Goal: Entertainment & Leisure: Consume media (video, audio)

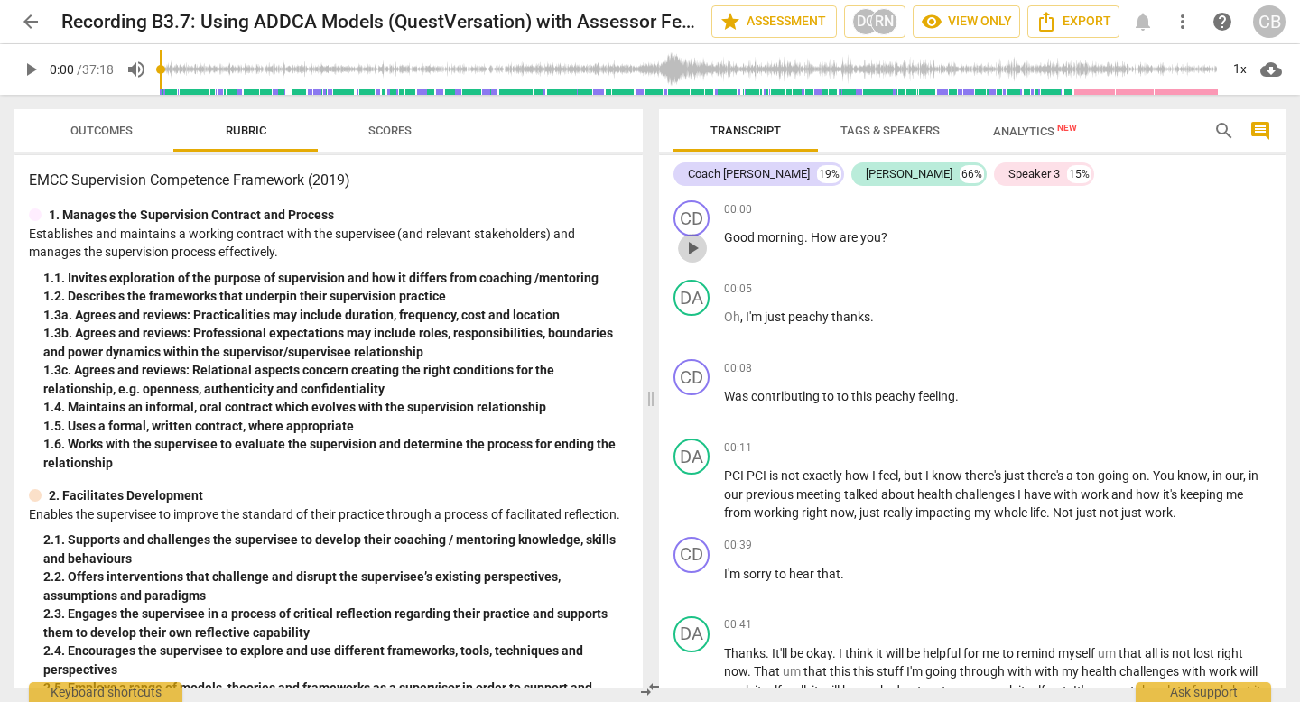
click at [694, 245] on span "play_arrow" at bounding box center [693, 248] width 22 height 22
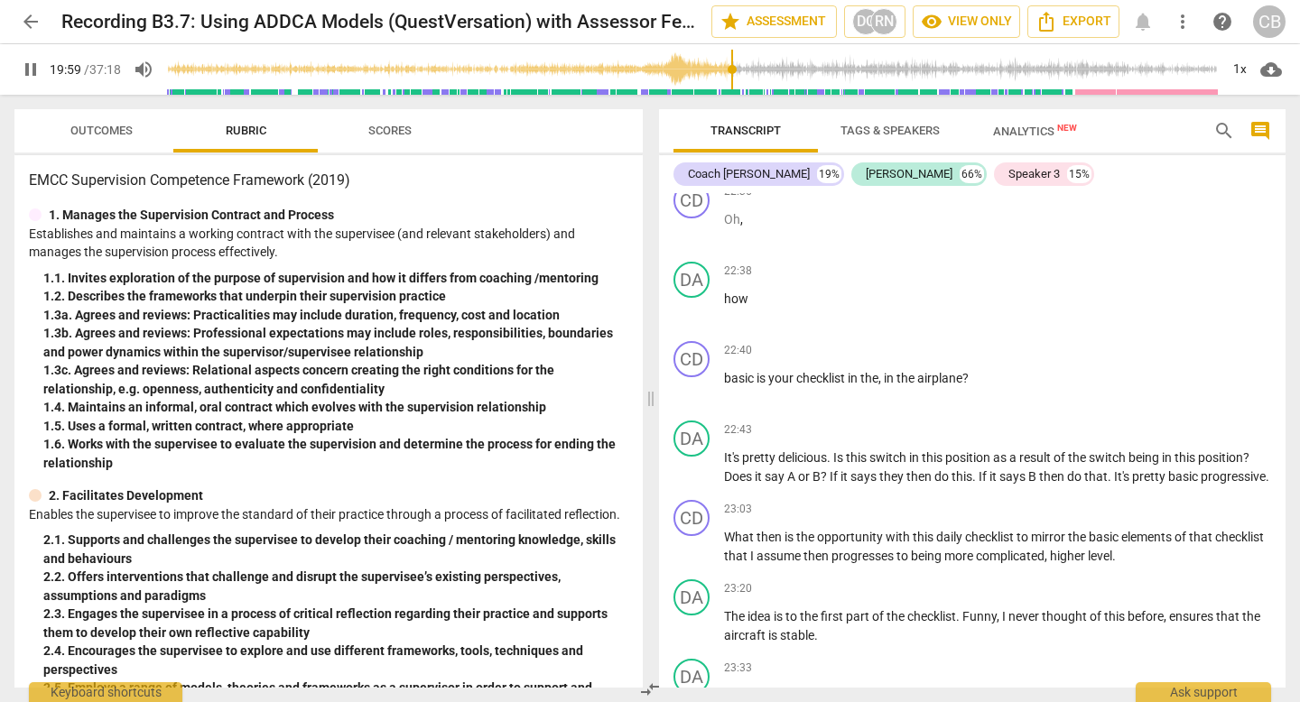
scroll to position [7906, 0]
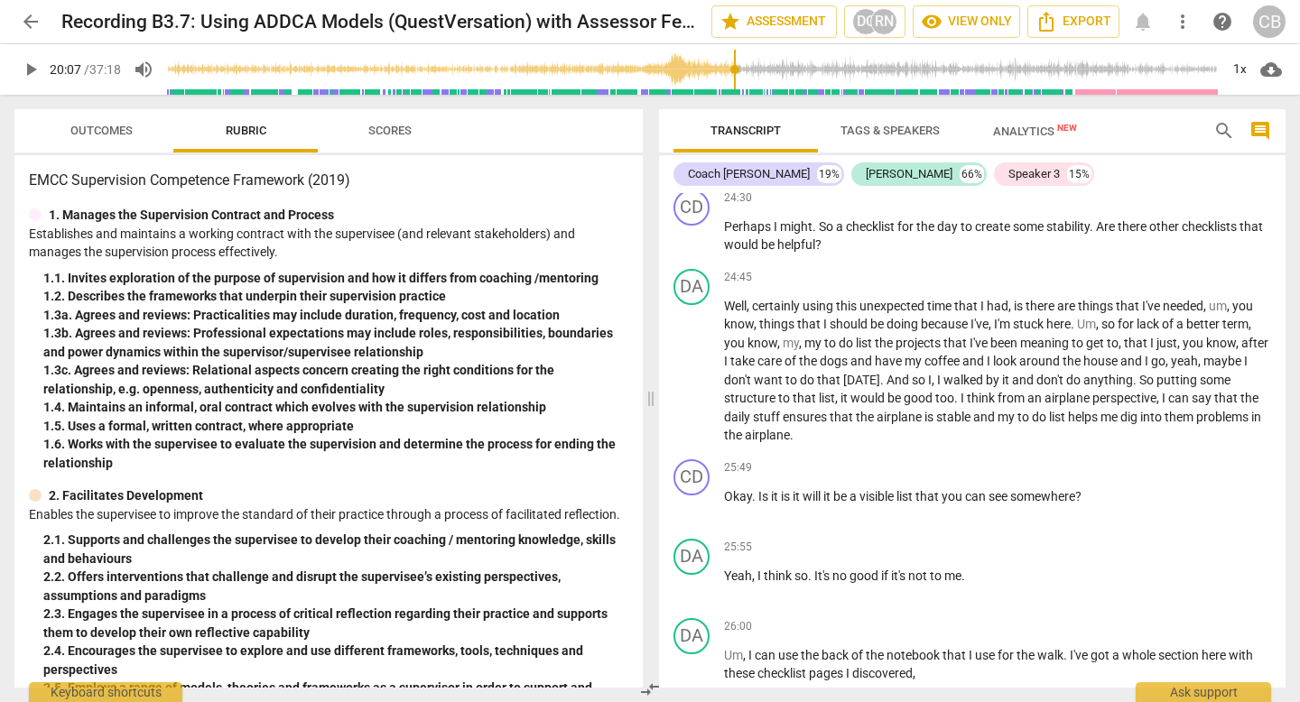
scroll to position [8829, 0]
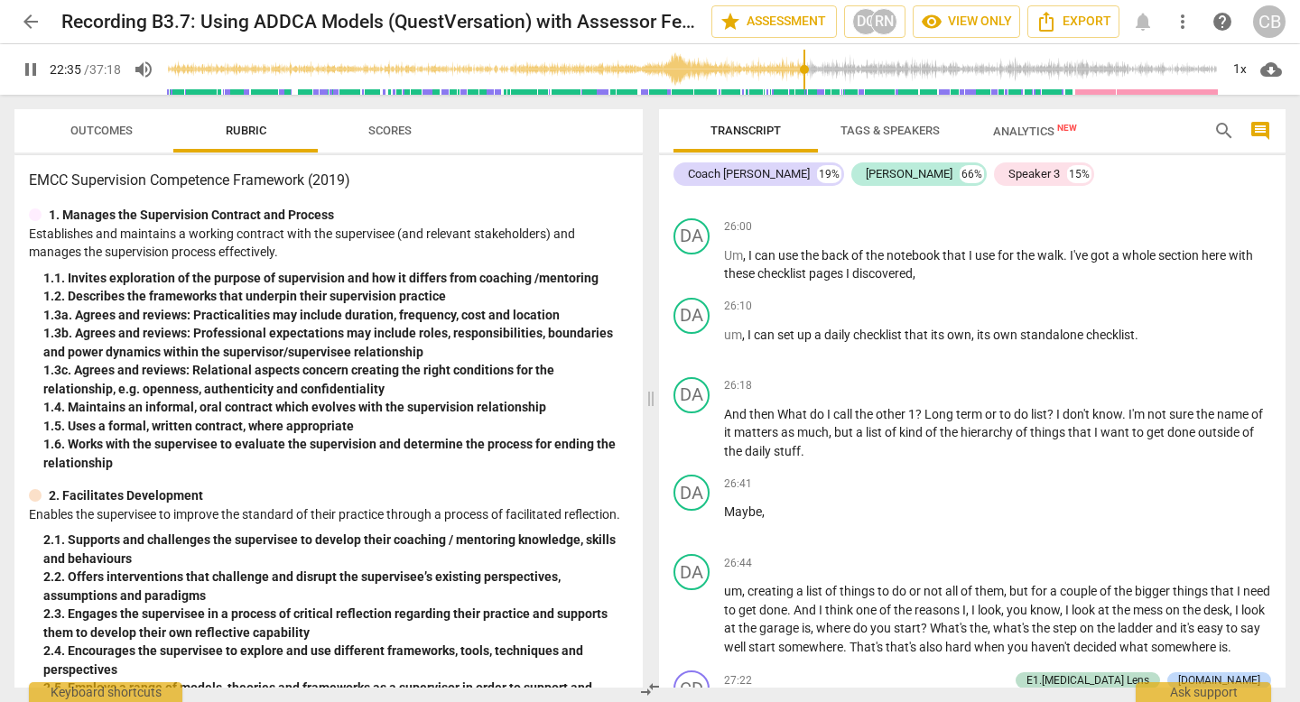
scroll to position [9232, 0]
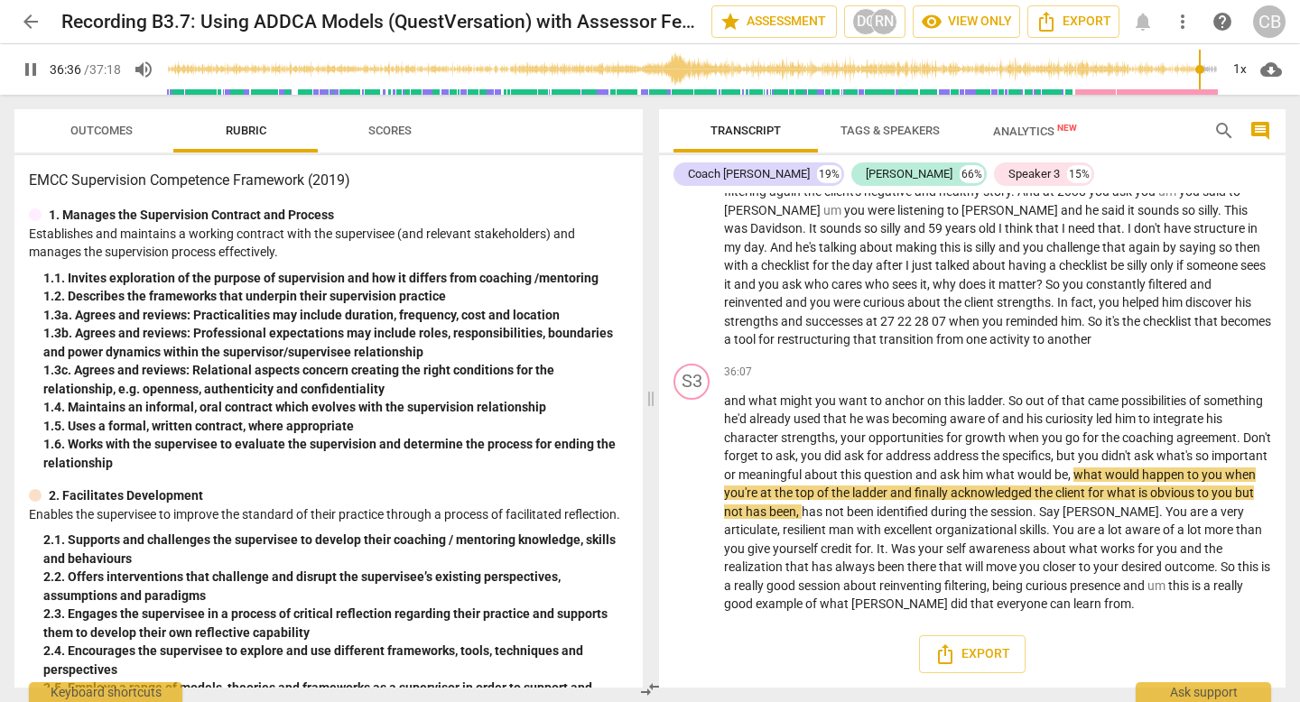
scroll to position [14773, 0]
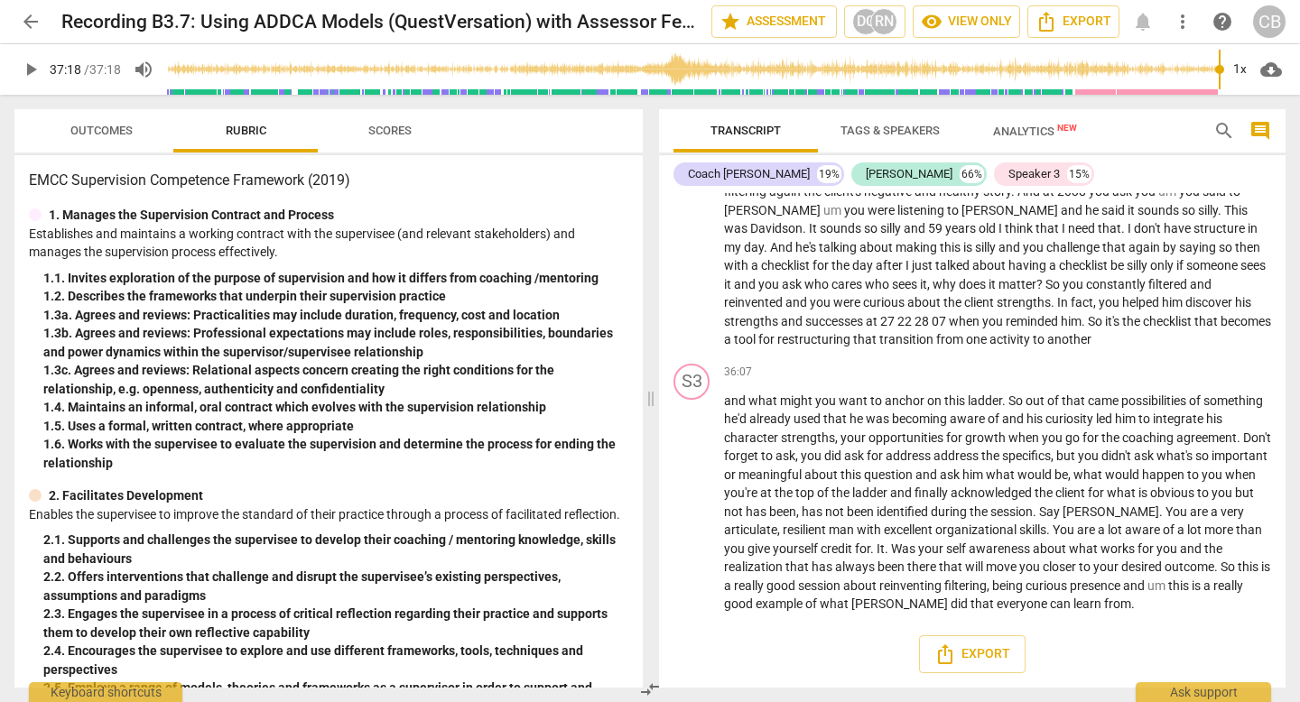
type input "2238"
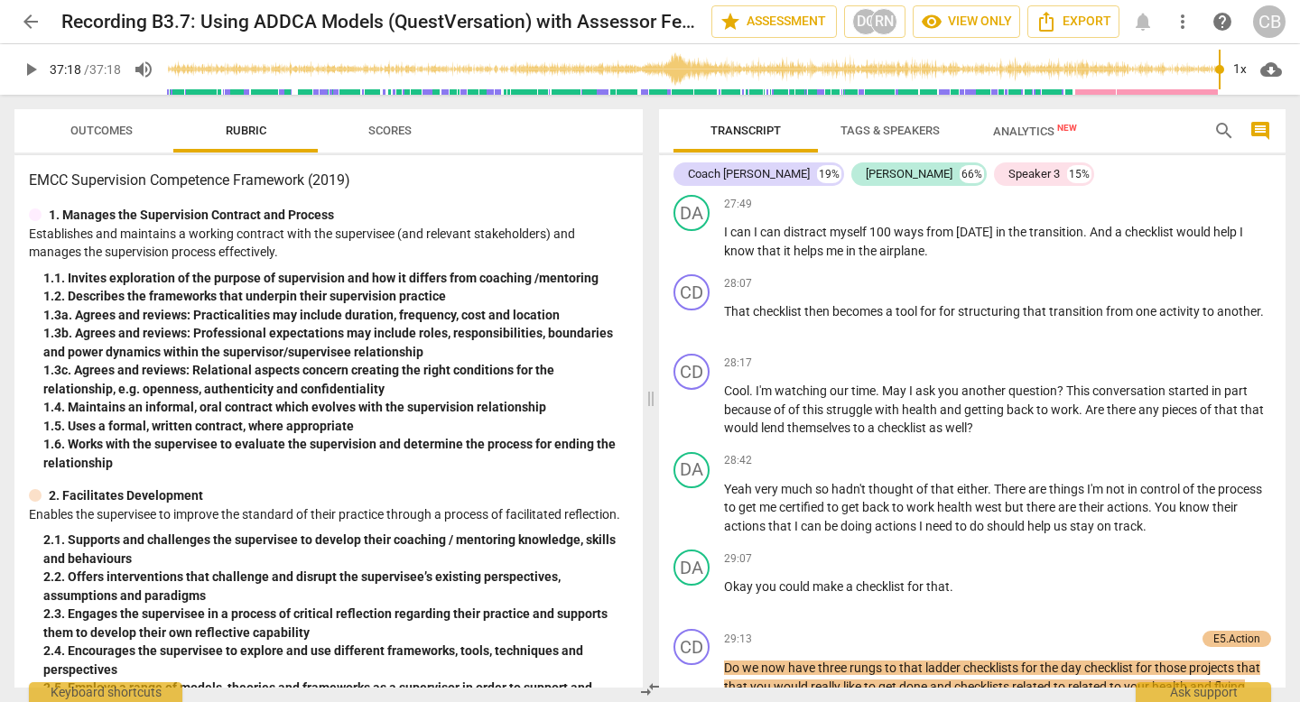
scroll to position [9821, 0]
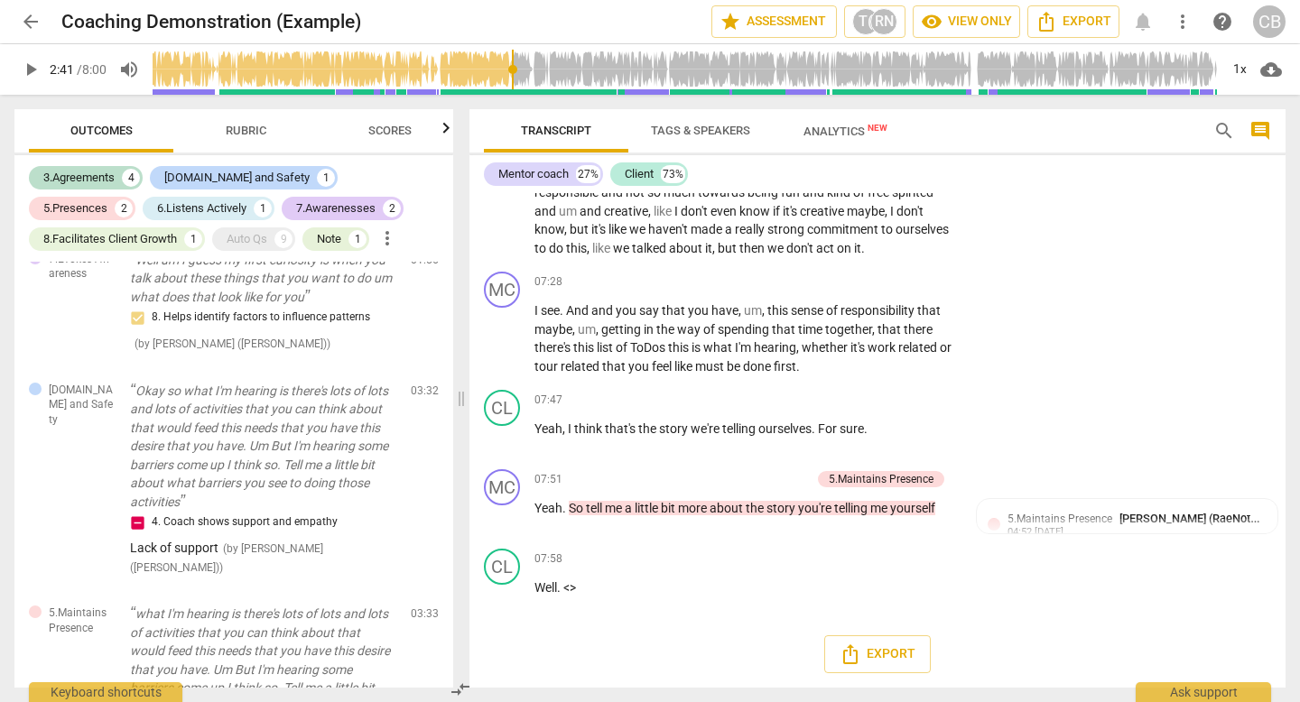
scroll to position [3063, 0]
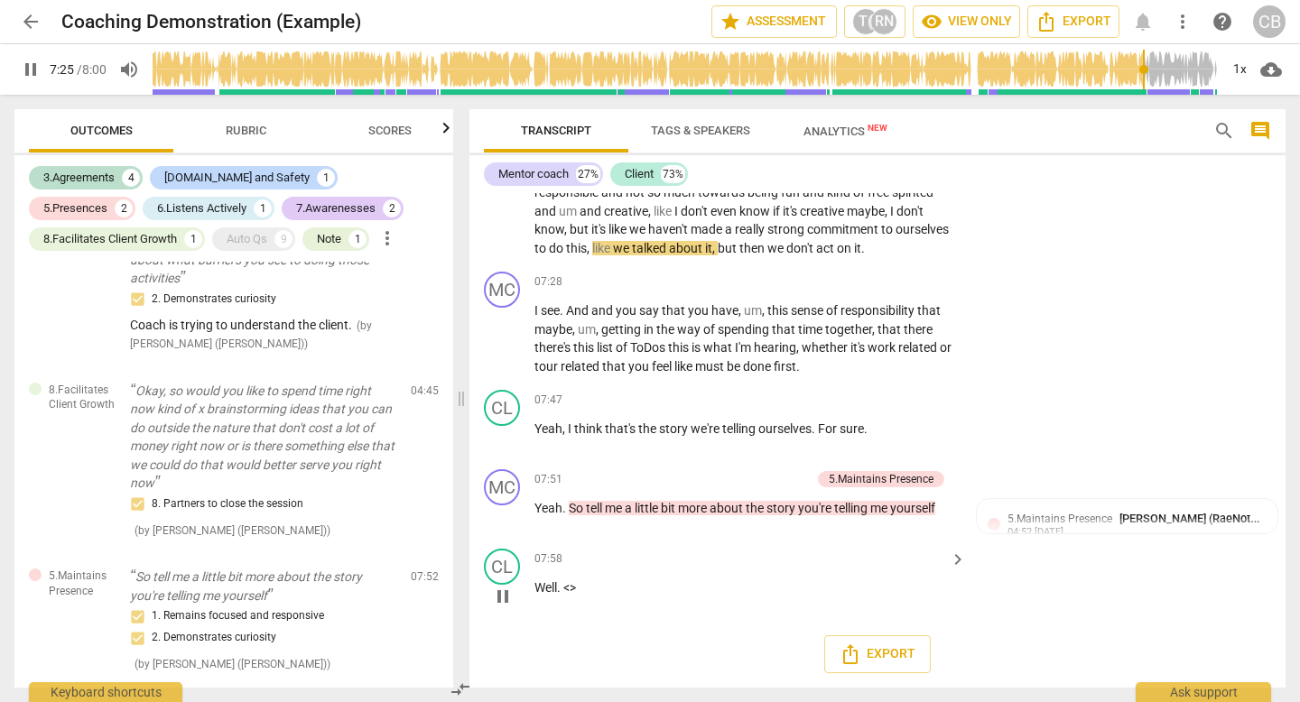
scroll to position [3661, 0]
type input "480"
